Goal: Information Seeking & Learning: Learn about a topic

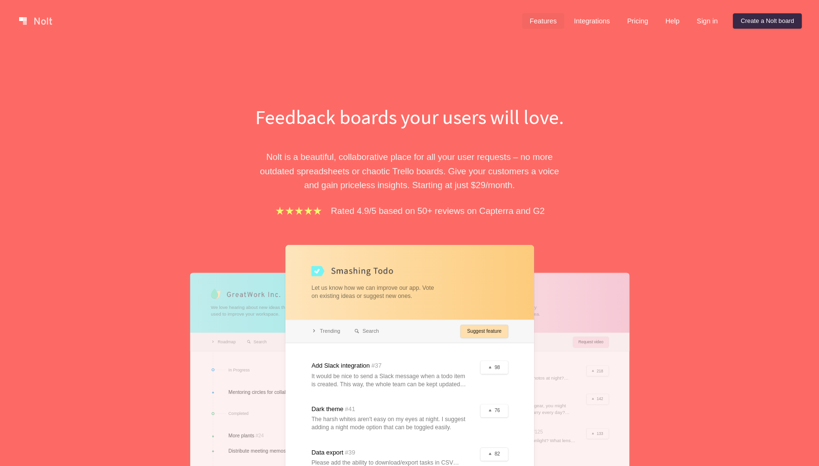
drag, startPoint x: 0, startPoint y: 0, endPoint x: 530, endPoint y: 23, distance: 530.5
click at [530, 23] on link "Features" at bounding box center [543, 20] width 43 height 15
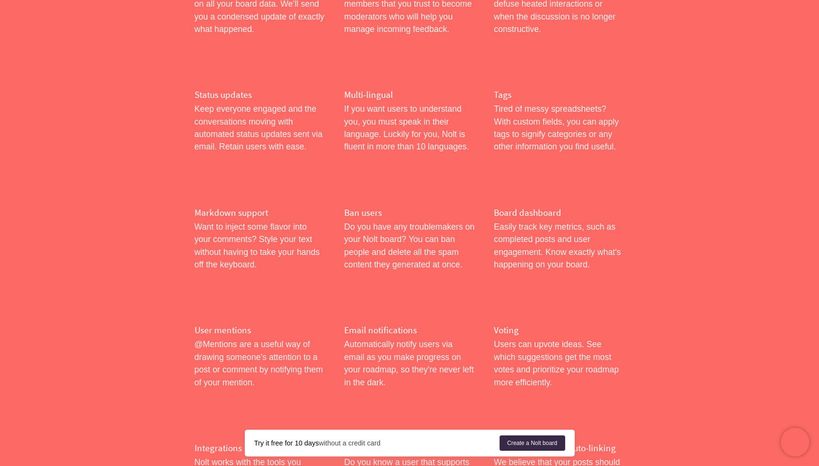
scroll to position [1181, 0]
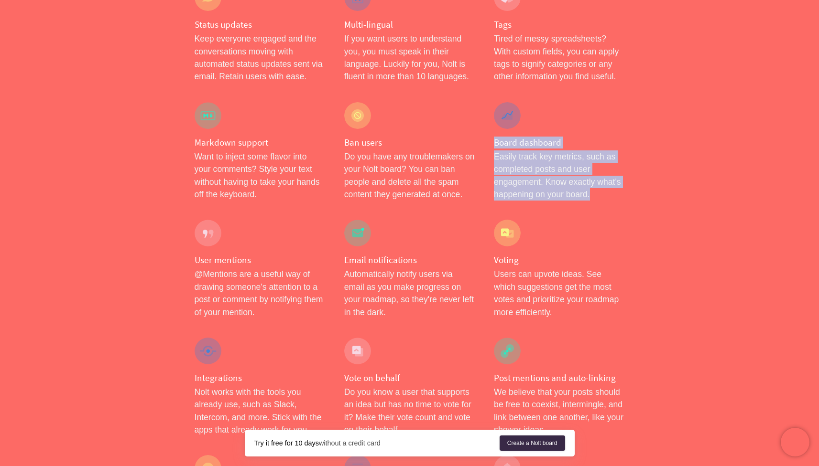
drag, startPoint x: 488, startPoint y: 118, endPoint x: 602, endPoint y: 170, distance: 124.5
click at [602, 170] on div "Board dashboard Easily track key metrics, such as completed posts and user enga…" at bounding box center [559, 152] width 150 height 118
click at [602, 170] on p "Easily track key metrics, such as completed posts and user engagement. Know exa…" at bounding box center [559, 176] width 130 height 51
drag, startPoint x: 602, startPoint y: 174, endPoint x: 487, endPoint y: 136, distance: 120.5
click at [487, 136] on div "Board dashboard Easily track key metrics, such as completed posts and user enga…" at bounding box center [559, 152] width 150 height 118
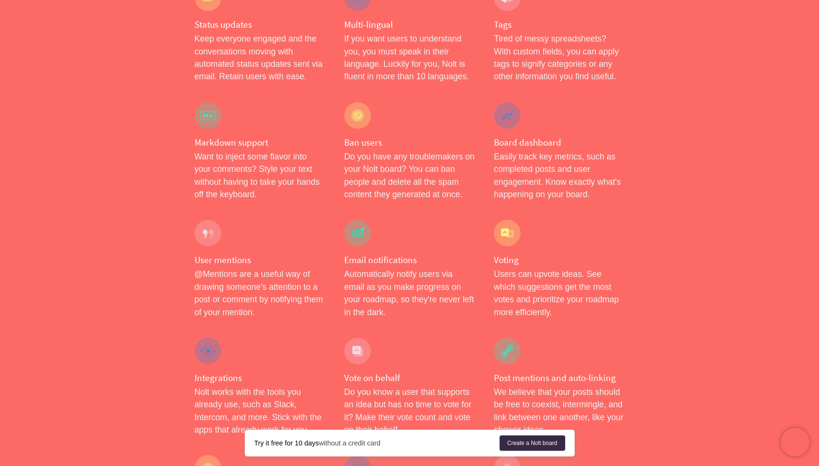
click at [486, 168] on div "Board dashboard Easily track key metrics, such as completed posts and user enga…" at bounding box center [559, 152] width 150 height 118
click at [516, 160] on p "Easily track key metrics, such as completed posts and user engagement. Know exa…" at bounding box center [559, 176] width 130 height 51
click at [495, 137] on h4 "Board dashboard" at bounding box center [559, 143] width 130 height 12
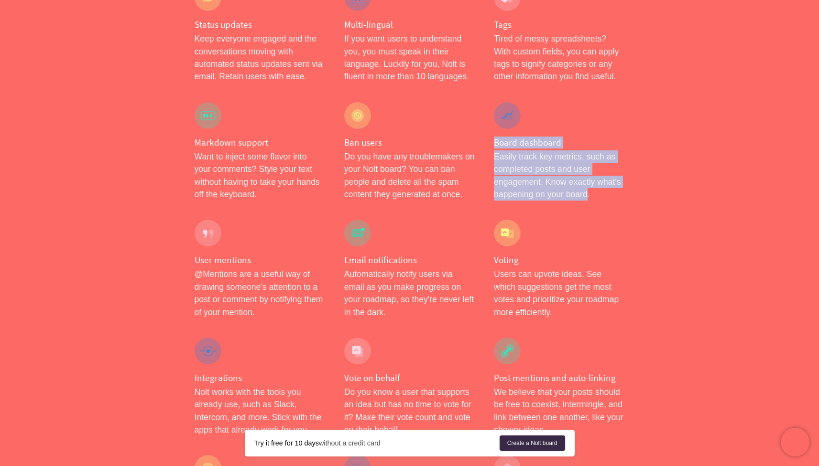
drag, startPoint x: 495, startPoint y: 121, endPoint x: 587, endPoint y: 170, distance: 104.1
click at [587, 170] on div "Board dashboard Easily track key metrics, such as completed posts and user enga…" at bounding box center [559, 152] width 150 height 118
click at [587, 170] on p "Easily track key metrics, such as completed posts and user engagement. Know exa…" at bounding box center [559, 176] width 130 height 51
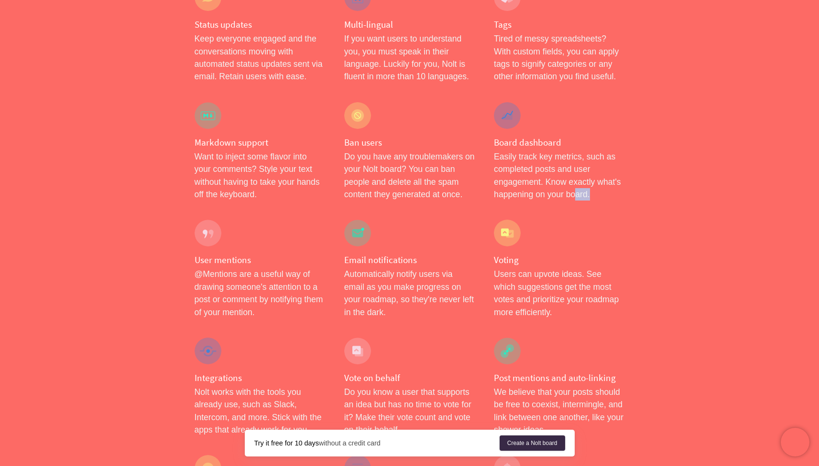
drag, startPoint x: 595, startPoint y: 173, endPoint x: 574, endPoint y: 164, distance: 22.3
click at [574, 164] on p "Easily track key metrics, such as completed posts and user engagement. Know exa…" at bounding box center [559, 176] width 130 height 51
click at [596, 184] on div "Board dashboard Easily track key metrics, such as completed posts and user enga…" at bounding box center [559, 152] width 150 height 118
